Goal: Task Accomplishment & Management: Use online tool/utility

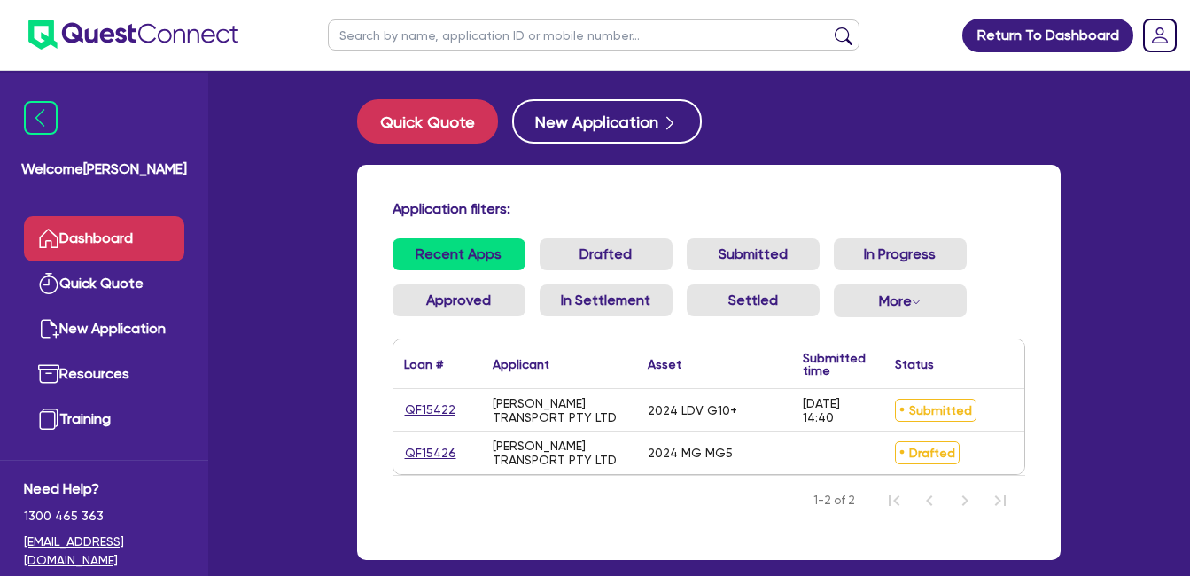
click at [93, 240] on link "Dashboard" at bounding box center [104, 238] width 160 height 45
click at [116, 237] on link "Dashboard" at bounding box center [104, 238] width 160 height 45
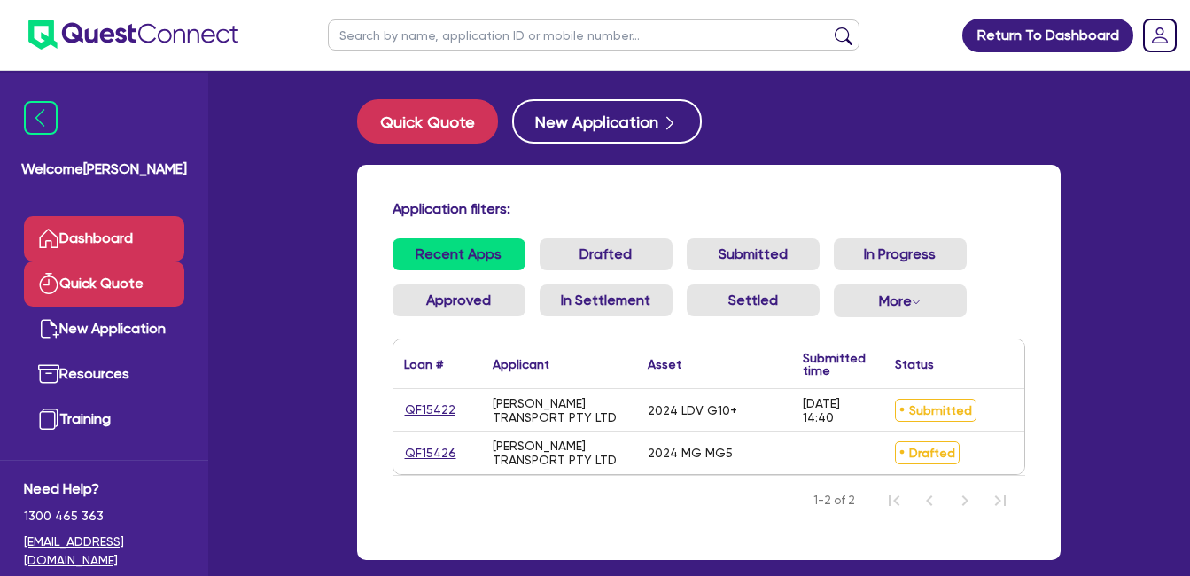
click at [104, 289] on link "Quick Quote" at bounding box center [104, 283] width 160 height 45
select select "Quest Finance - Own Book"
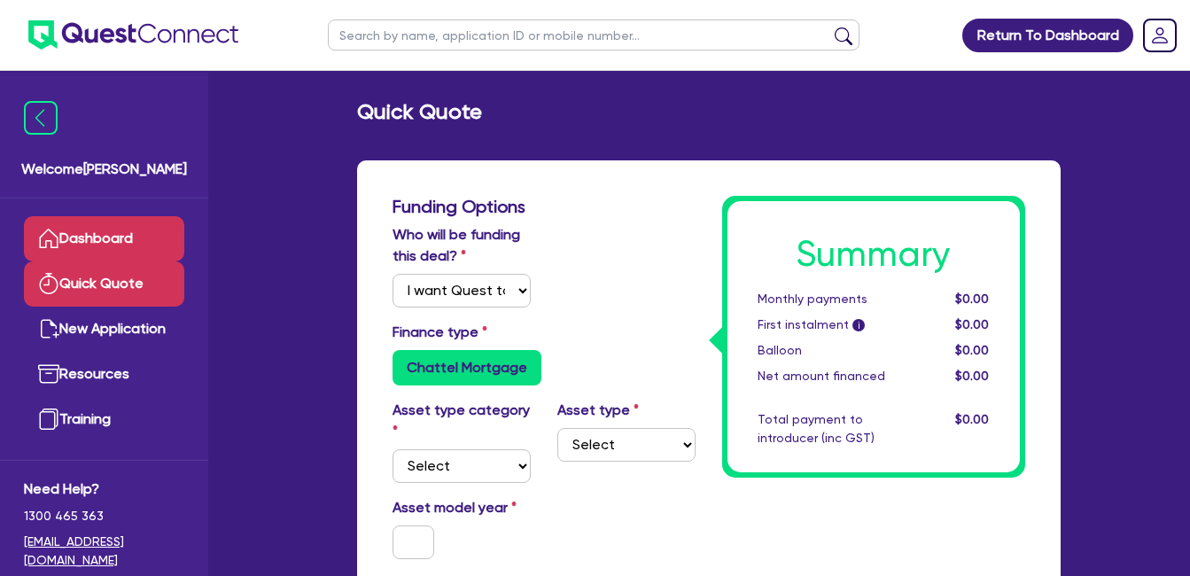
click at [123, 237] on link "Dashboard" at bounding box center [104, 238] width 160 height 45
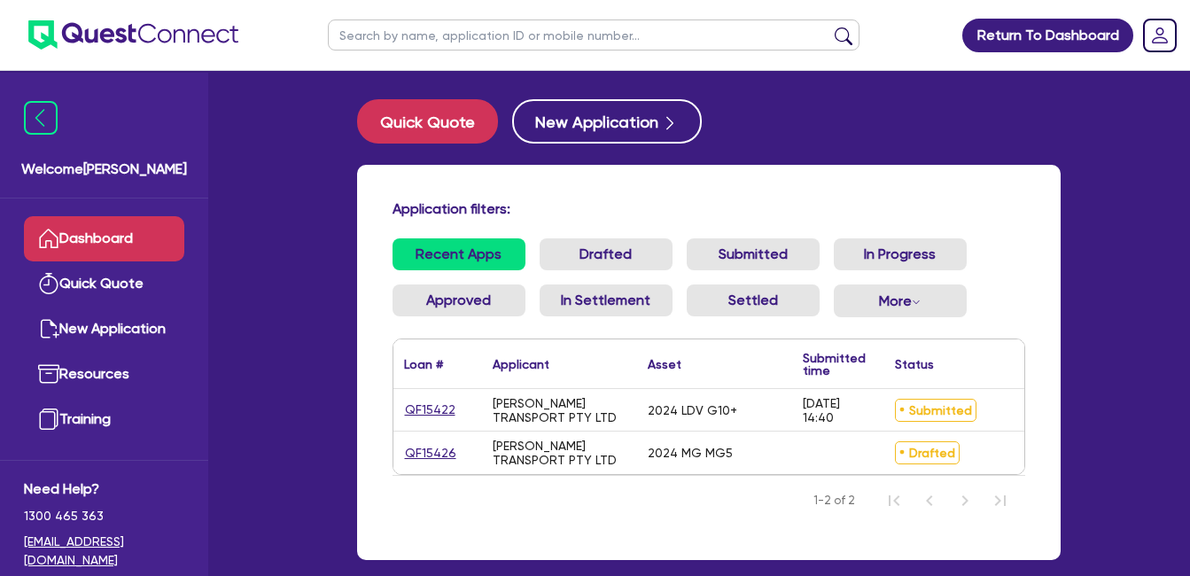
click at [1023, 284] on ul "Recent Apps Drafted Submitted In Progress Approved In Settlement Settled More W…" at bounding box center [708, 284] width 633 height 93
click at [615, 516] on nav "1-2 of 2" at bounding box center [708, 500] width 633 height 50
click at [544, 173] on div "Application filters: Recent Apps Drafted Submitted In Progress Approved In Sett…" at bounding box center [708, 362] width 703 height 395
click at [552, 176] on div "Application filters: Recent Apps Drafted Submitted In Progress Approved In Sett…" at bounding box center [708, 362] width 703 height 395
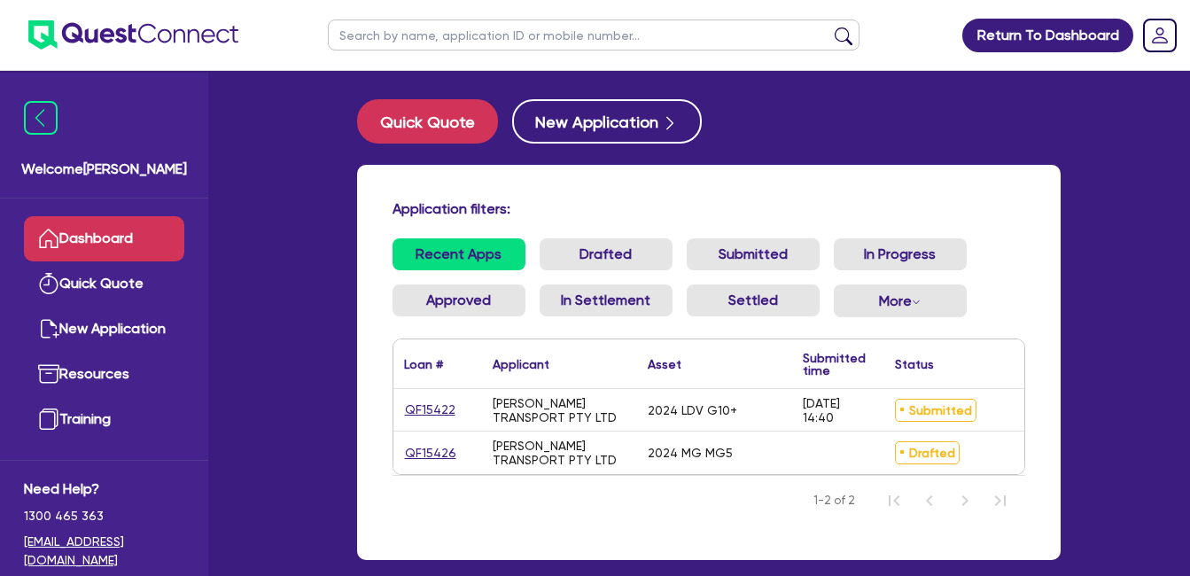
click at [684, 172] on div "Application filters: Recent Apps Drafted Submitted In Progress Approved In Sett…" at bounding box center [708, 362] width 703 height 395
drag, startPoint x: 1133, startPoint y: 137, endPoint x: 1112, endPoint y: 159, distance: 30.1
click at [1112, 159] on div "Return To Dashboard Edit Profile Logout Welcome Farhan Dashboard Quick Quote Ne…" at bounding box center [595, 334] width 1190 height 668
